Goal: Check status

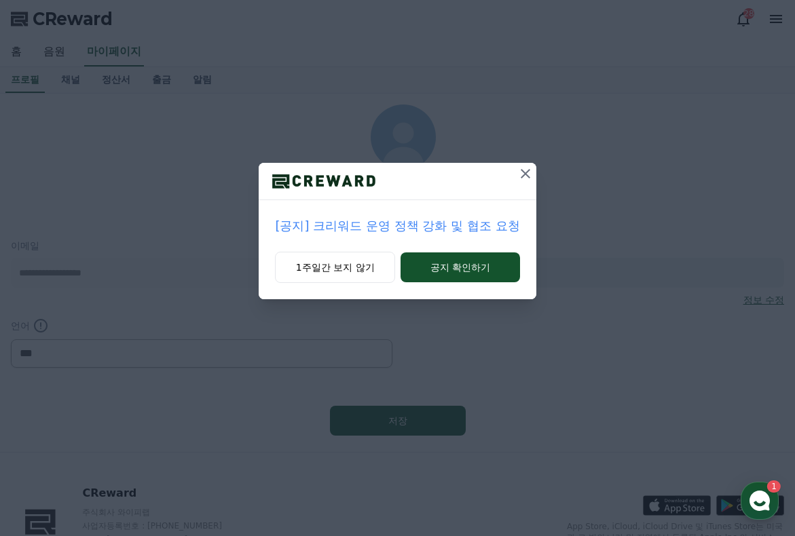
select select "**********"
click at [523, 174] on icon at bounding box center [525, 174] width 16 height 16
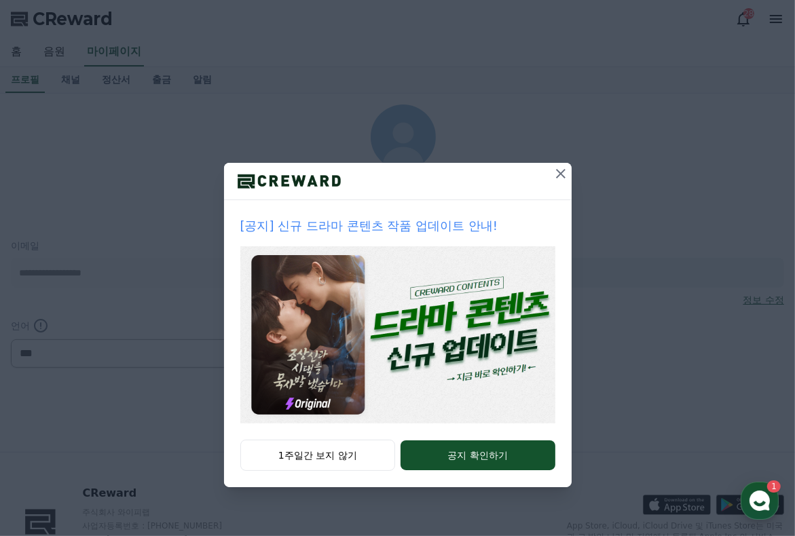
click at [560, 173] on icon at bounding box center [560, 173] width 9 height 9
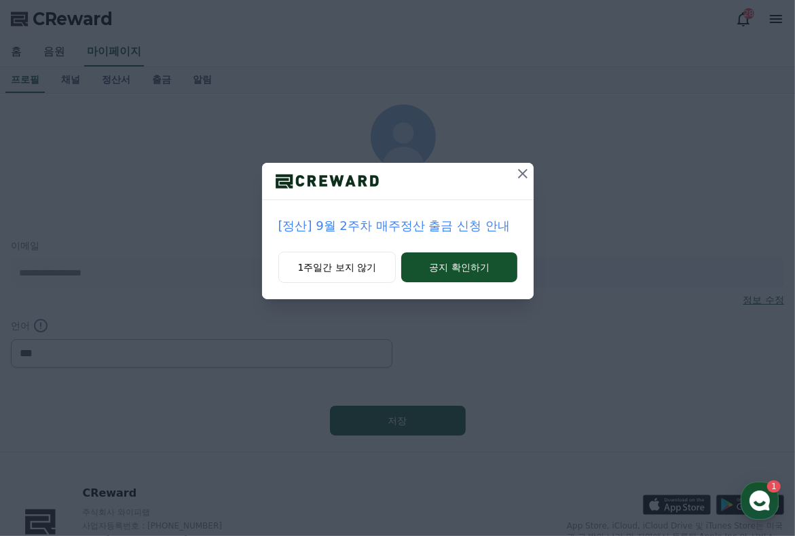
click at [527, 171] on icon at bounding box center [522, 174] width 16 height 16
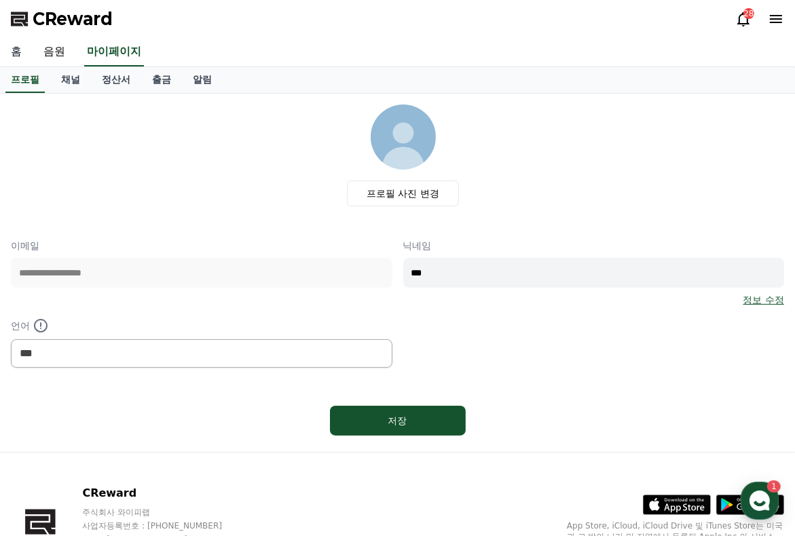
click at [16, 56] on link "홈" at bounding box center [16, 52] width 33 height 28
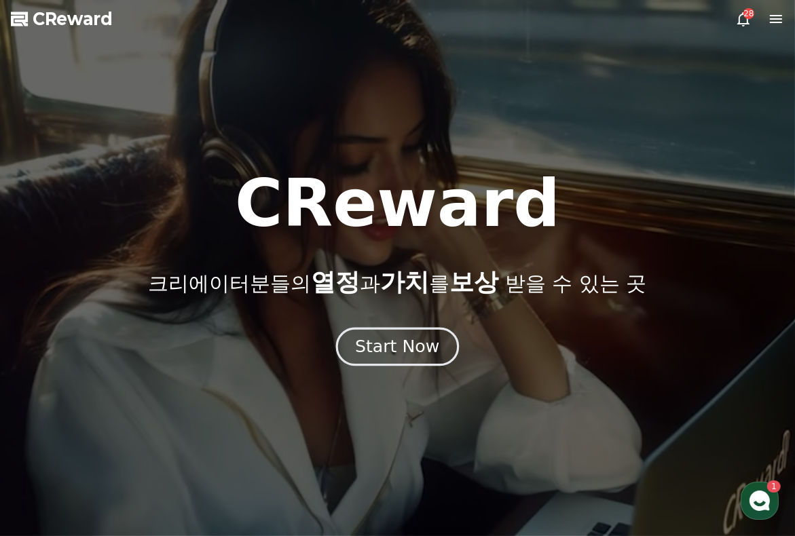
click at [395, 349] on div "Start Now" at bounding box center [397, 346] width 84 height 23
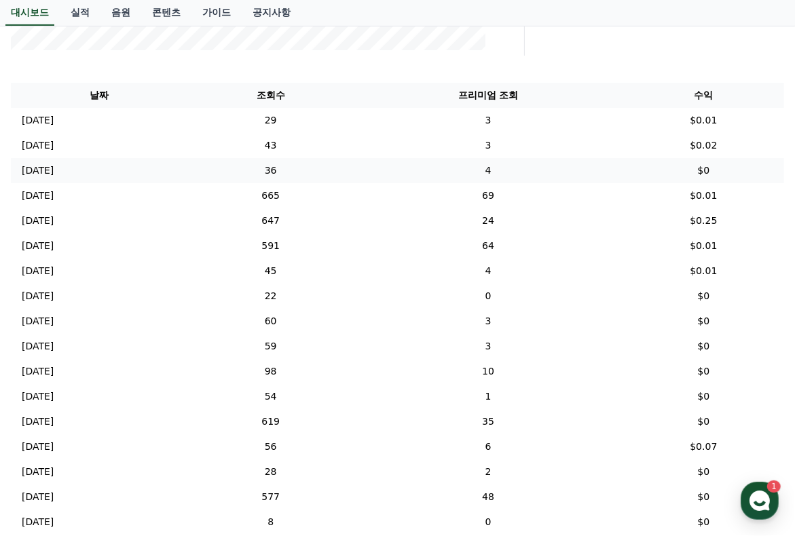
scroll to position [430, 0]
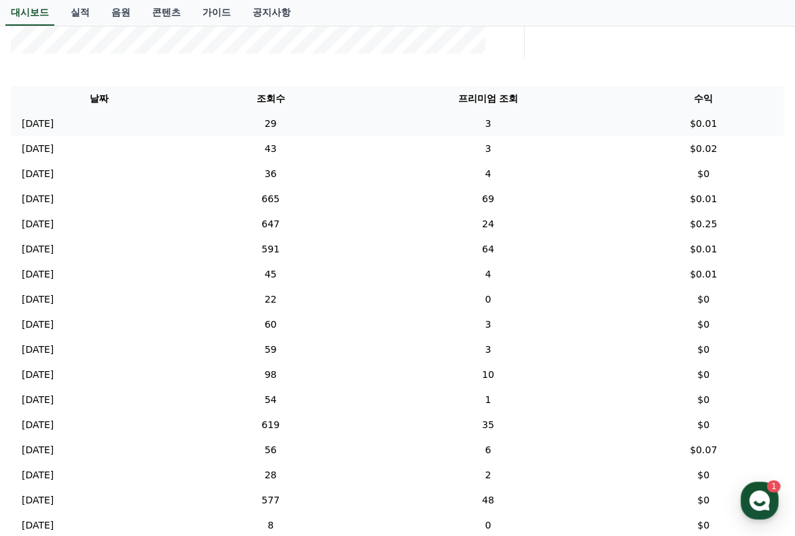
click at [45, 123] on p "[DATE]" at bounding box center [38, 124] width 32 height 14
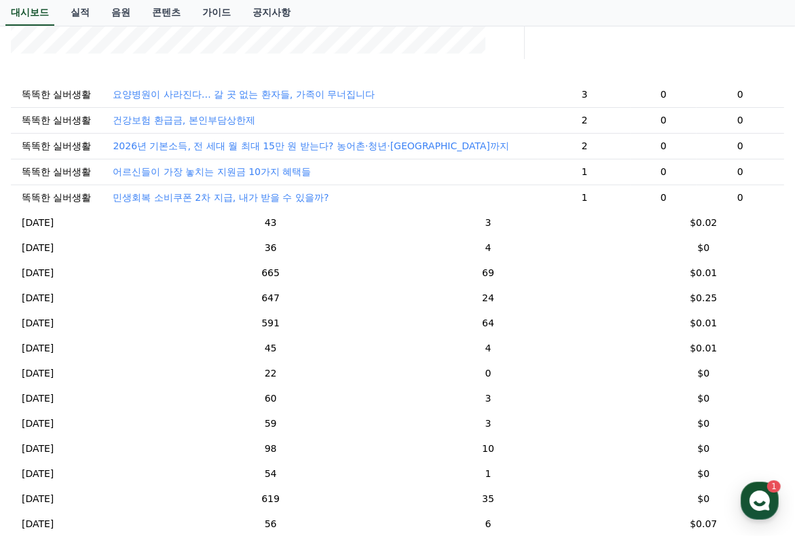
scroll to position [136, 0]
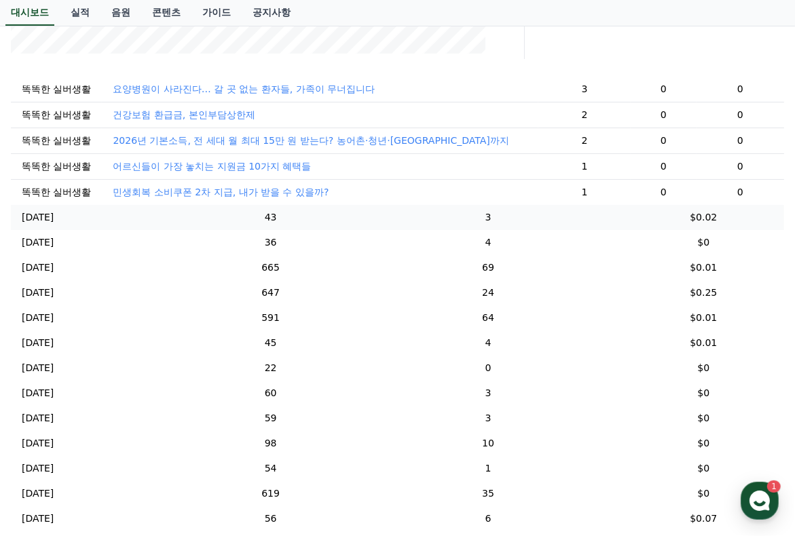
click at [19, 230] on td "[DATE] 09/14" at bounding box center [99, 217] width 177 height 25
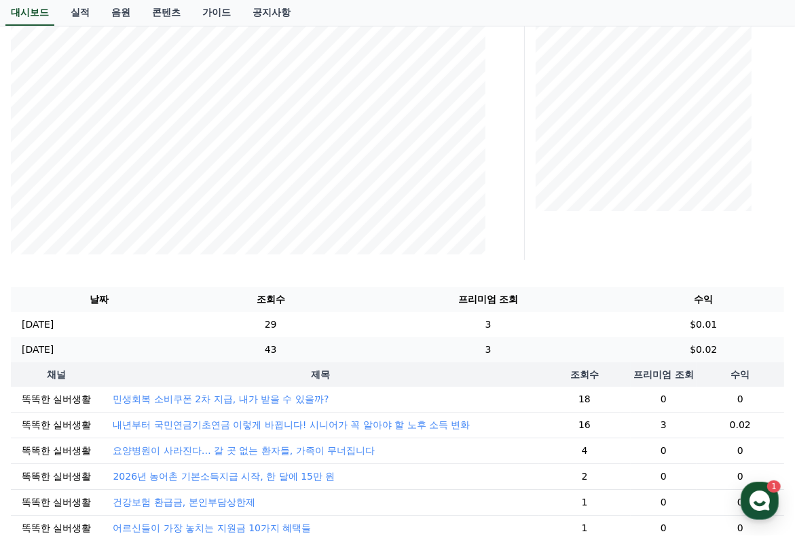
scroll to position [227, 0]
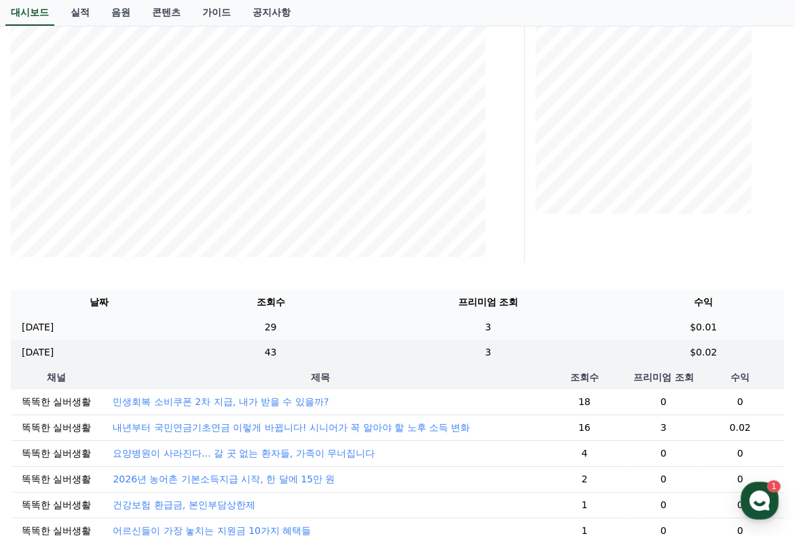
click at [54, 325] on p "[DATE]" at bounding box center [38, 327] width 32 height 14
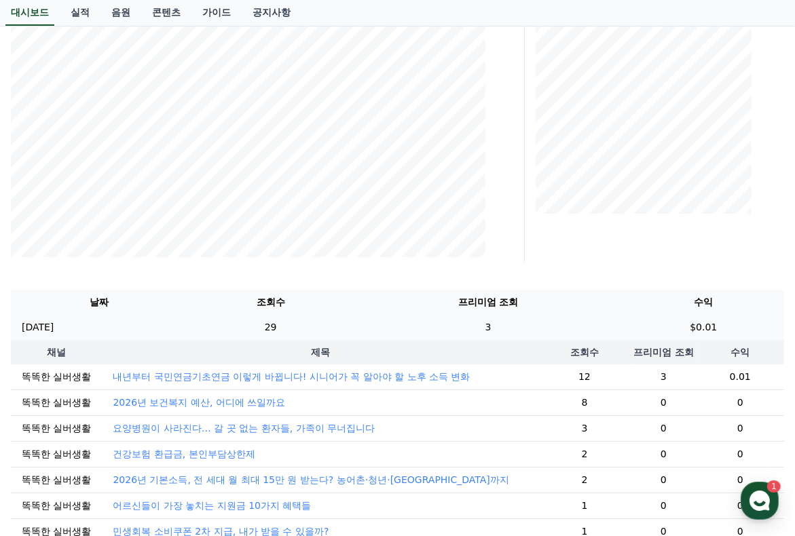
scroll to position [255, 0]
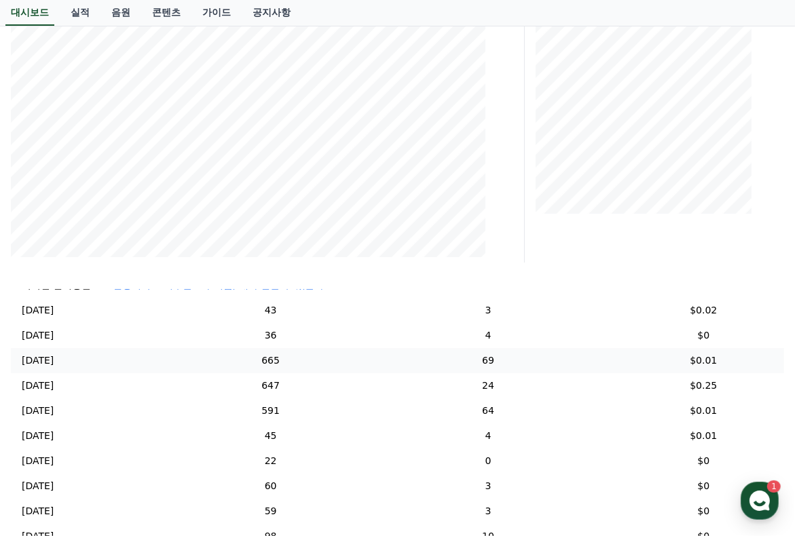
click at [54, 361] on p "[DATE]" at bounding box center [38, 360] width 32 height 14
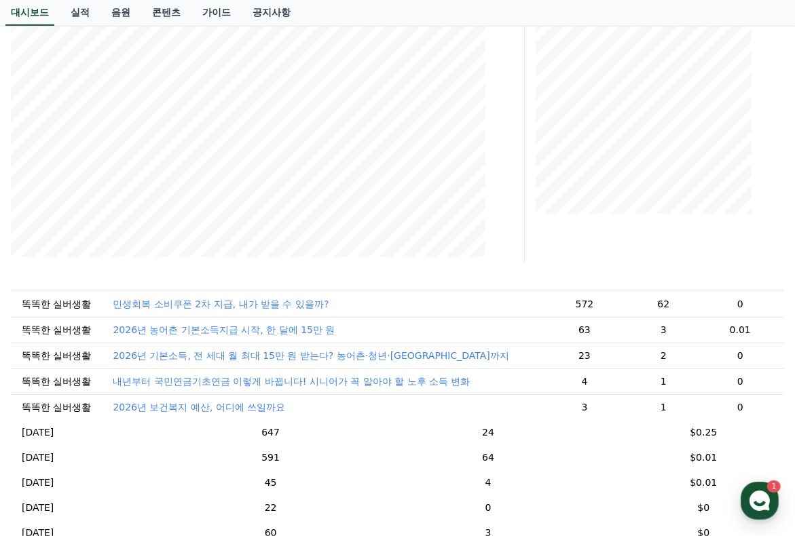
scroll to position [178, 0]
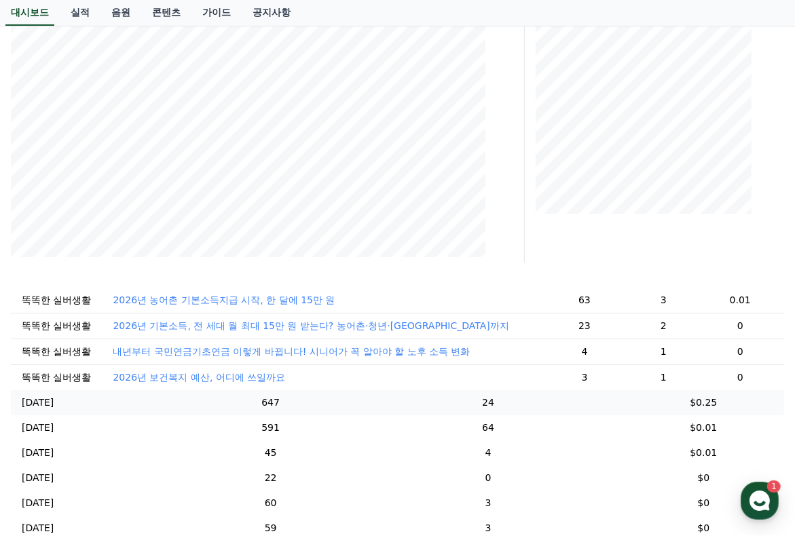
click at [54, 410] on p "[DATE]" at bounding box center [38, 403] width 32 height 14
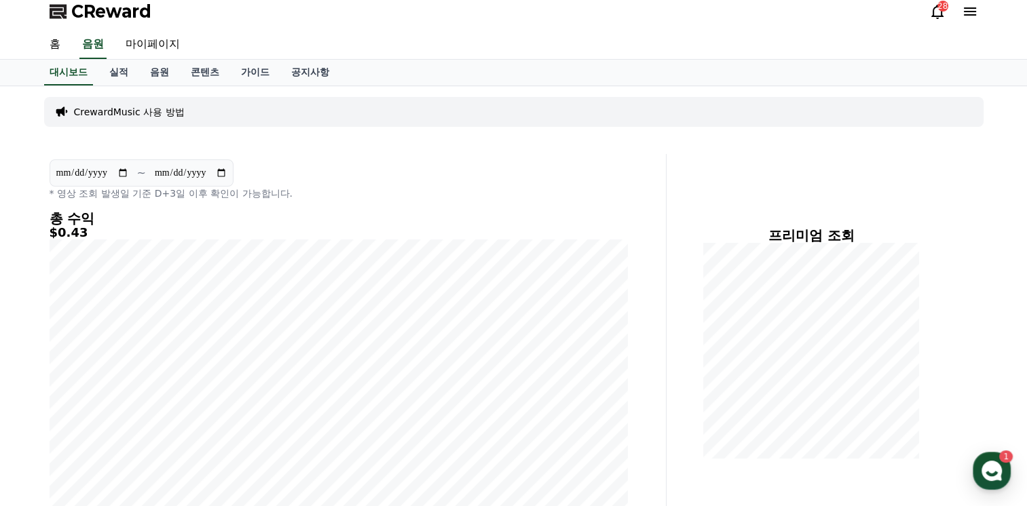
scroll to position [0, 0]
